Goal: Information Seeking & Learning: Learn about a topic

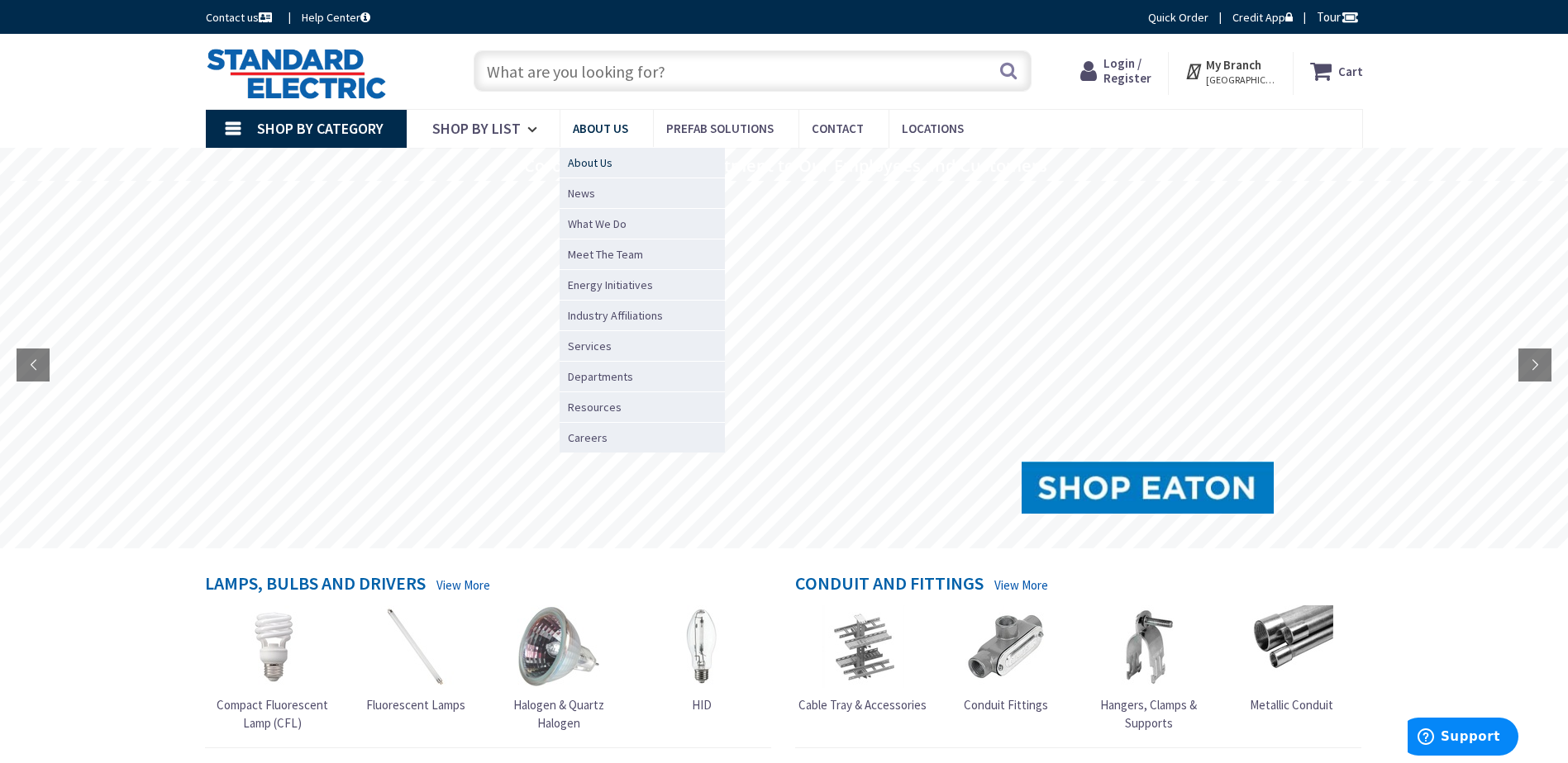
click at [618, 163] on link "About Us" at bounding box center [642, 162] width 165 height 31
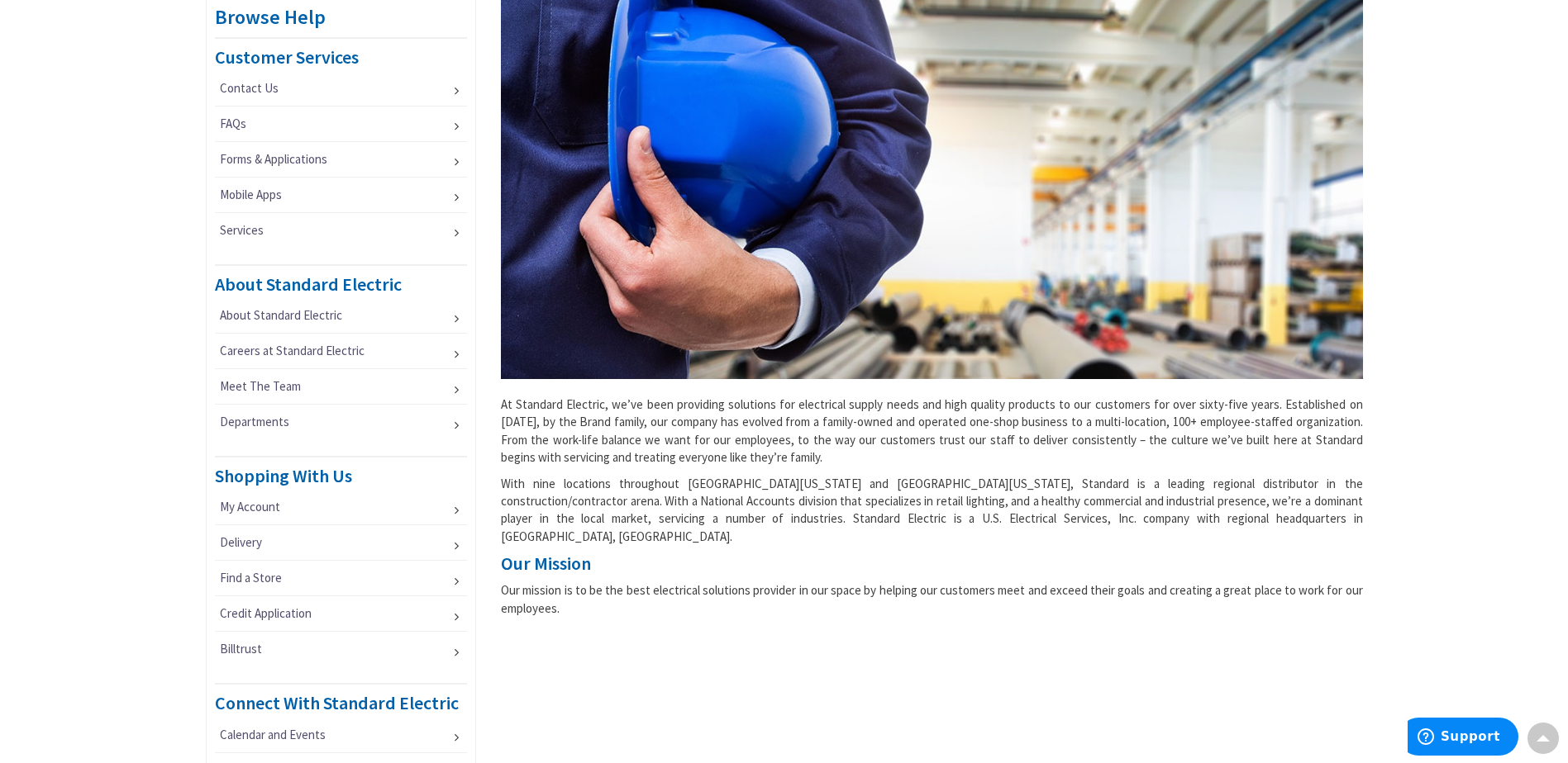
scroll to position [165, 0]
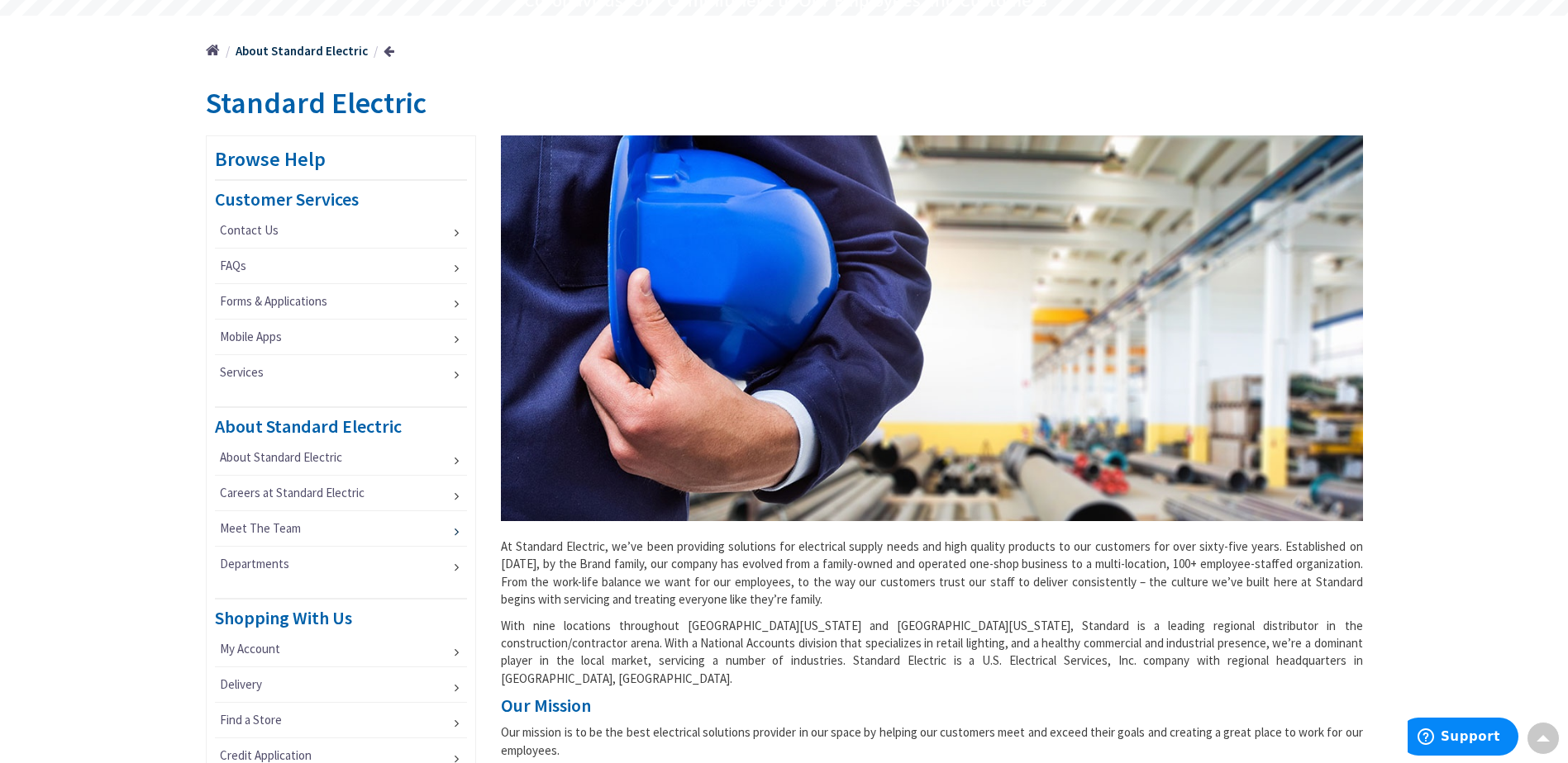
click at [284, 524] on link "Meet The Team" at bounding box center [341, 529] width 253 height 35
